Goal: Information Seeking & Learning: Check status

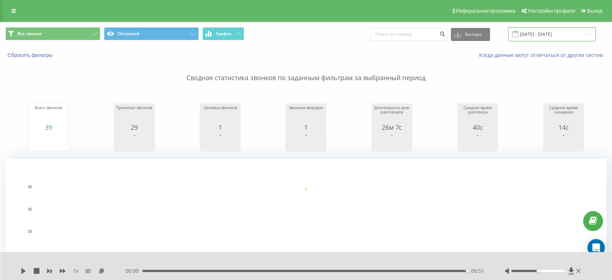
click at [564, 33] on input "19.09.2025 - 19.09.2025" at bounding box center [552, 34] width 88 height 14
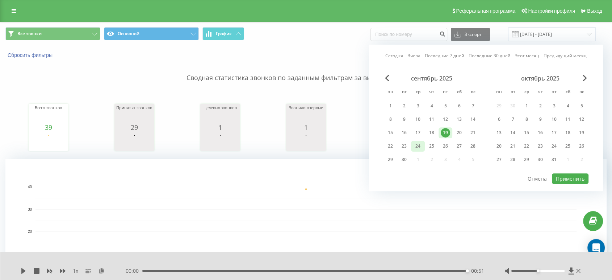
click at [414, 144] on div "24" at bounding box center [417, 145] width 9 height 9
click at [402, 143] on div "23" at bounding box center [403, 145] width 9 height 9
click at [573, 176] on button "Применить" at bounding box center [570, 178] width 37 height 11
type input "23.09.2025 - 23.09.2025"
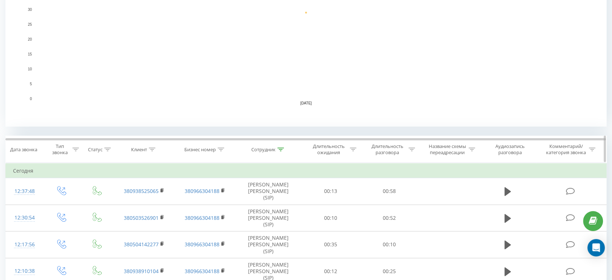
scroll to position [184, 0]
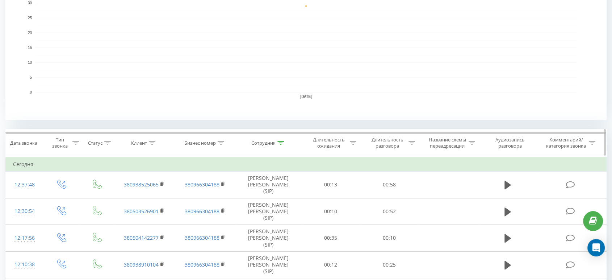
click at [280, 141] on icon at bounding box center [280, 143] width 7 height 4
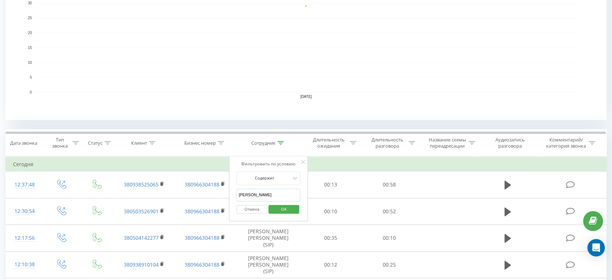
click at [251, 188] on input "тетяна" at bounding box center [268, 194] width 64 height 13
click at [252, 190] on input "тетянаш" at bounding box center [268, 194] width 64 height 13
click at [243, 190] on input "тетянаш" at bounding box center [268, 194] width 64 height 13
click at [248, 192] on input "тетянаш" at bounding box center [268, 194] width 64 height 13
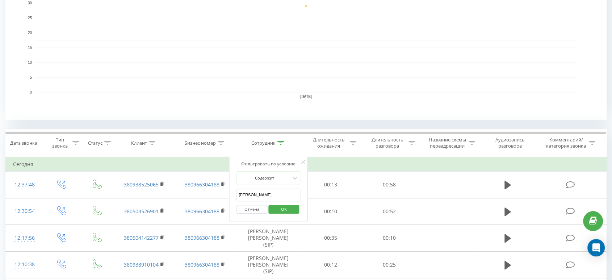
click at [248, 192] on input "тетянаш" at bounding box center [268, 194] width 64 height 13
type input "шевчук"
click at [269, 208] on button "OK" at bounding box center [283, 209] width 31 height 9
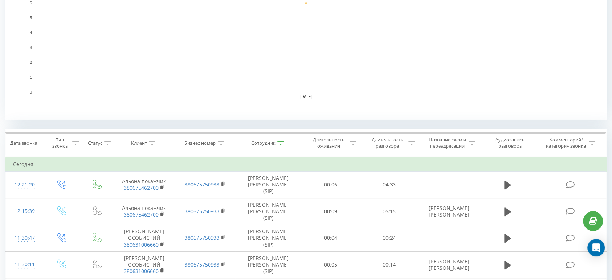
drag, startPoint x: 361, startPoint y: 71, endPoint x: 334, endPoint y: 67, distance: 26.7
click at [334, 67] on rect "A chart." at bounding box center [305, 47] width 541 height 89
